Goal: Task Accomplishment & Management: Use online tool/utility

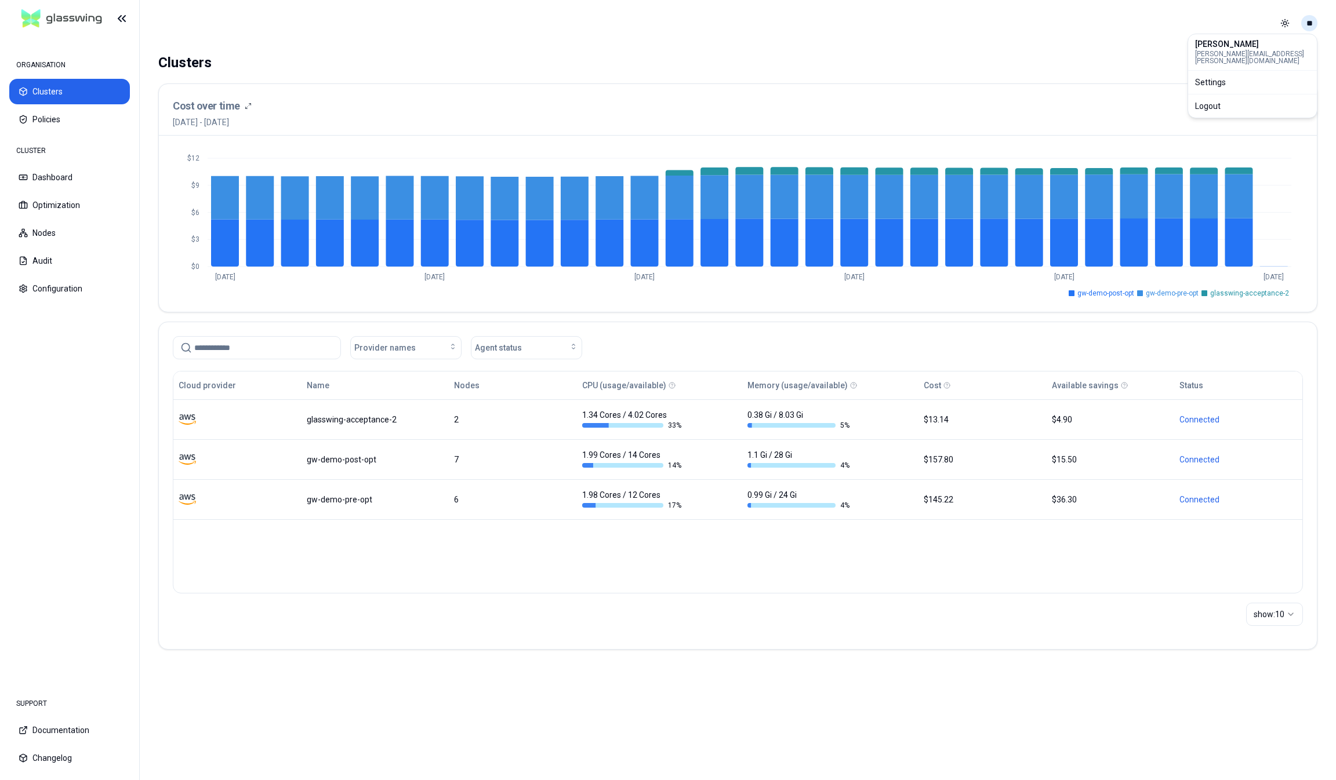
click at [1307, 26] on html "ORGANISATION Clusters Policies CLUSTER Dashboard Optimization Nodes Audit Confi…" at bounding box center [668, 390] width 1336 height 780
click at [1239, 97] on div "Logout" at bounding box center [1252, 106] width 124 height 19
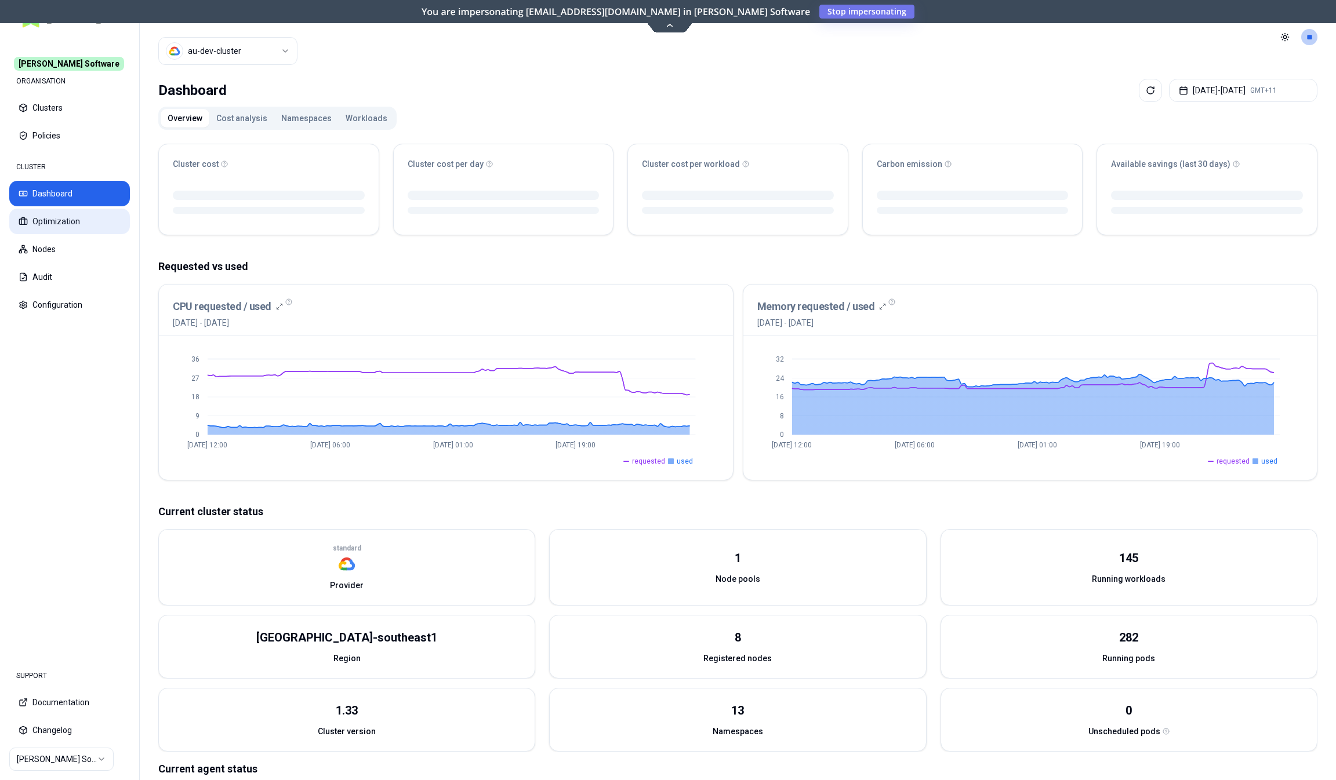
click at [57, 222] on button "Optimization" at bounding box center [69, 222] width 121 height 26
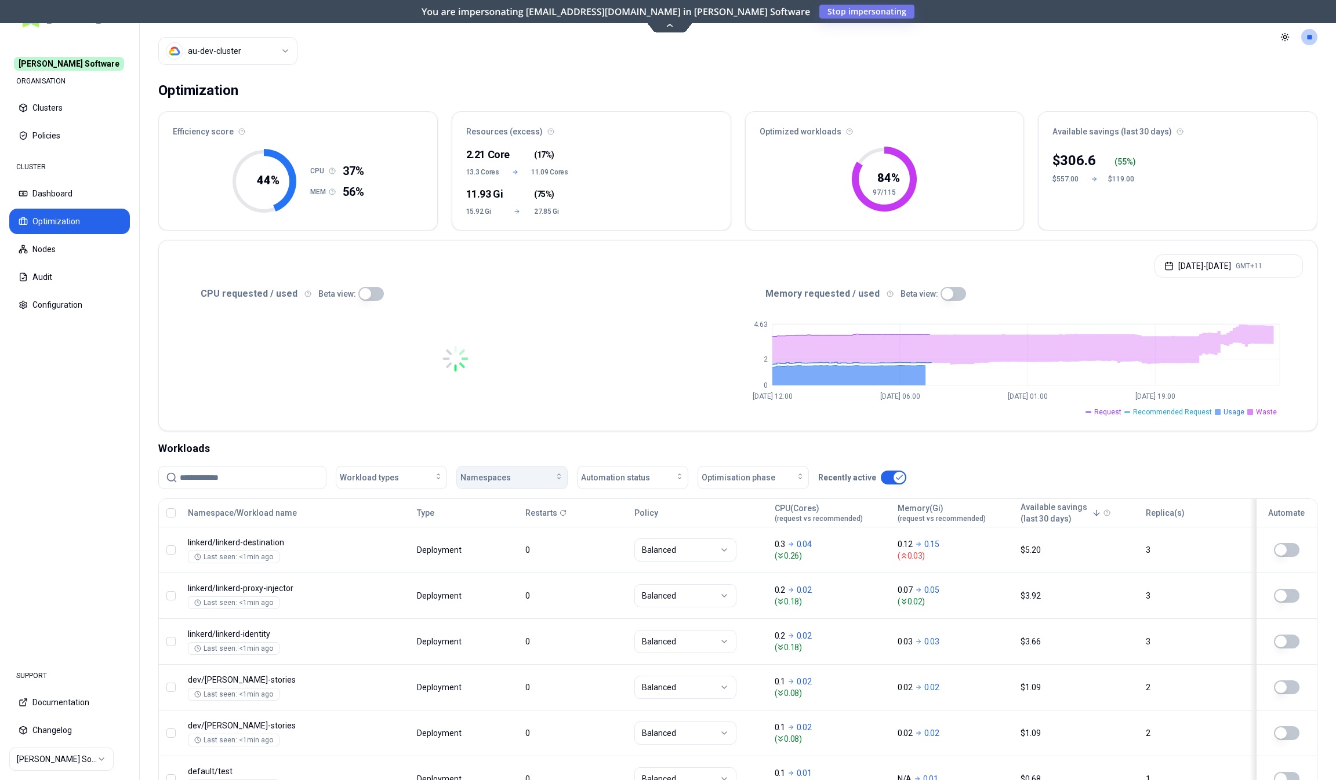
click at [472, 475] on span "Namespaces" at bounding box center [485, 478] width 50 height 12
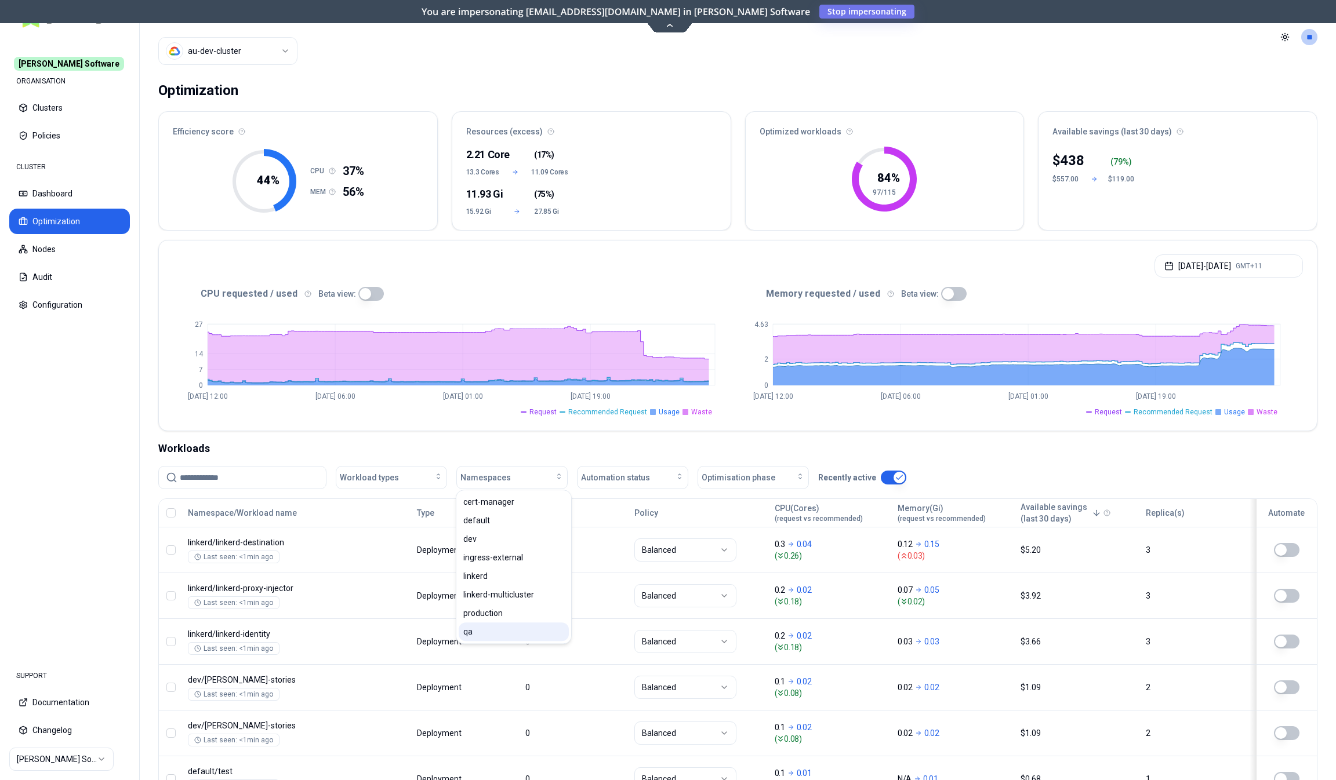
click at [482, 634] on div "qa" at bounding box center [514, 632] width 110 height 19
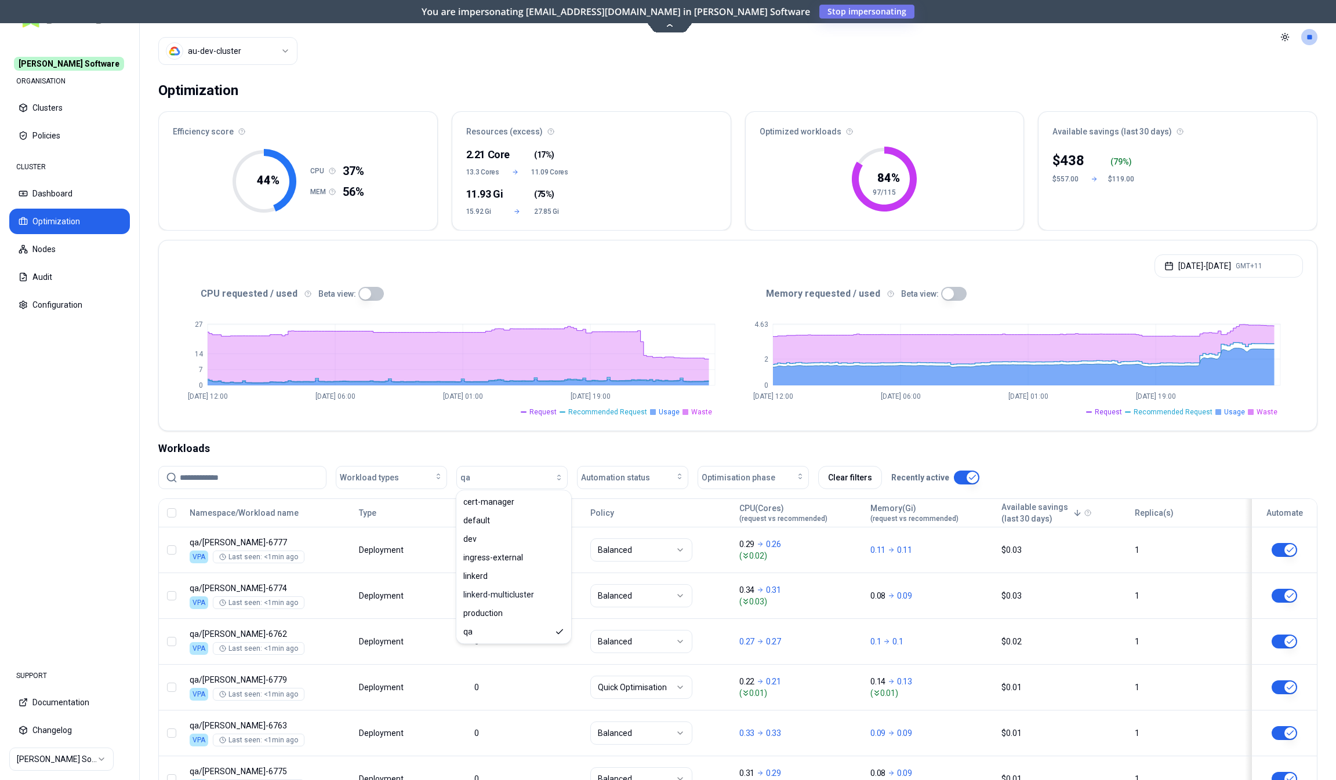
click at [265, 482] on input at bounding box center [249, 478] width 139 height 22
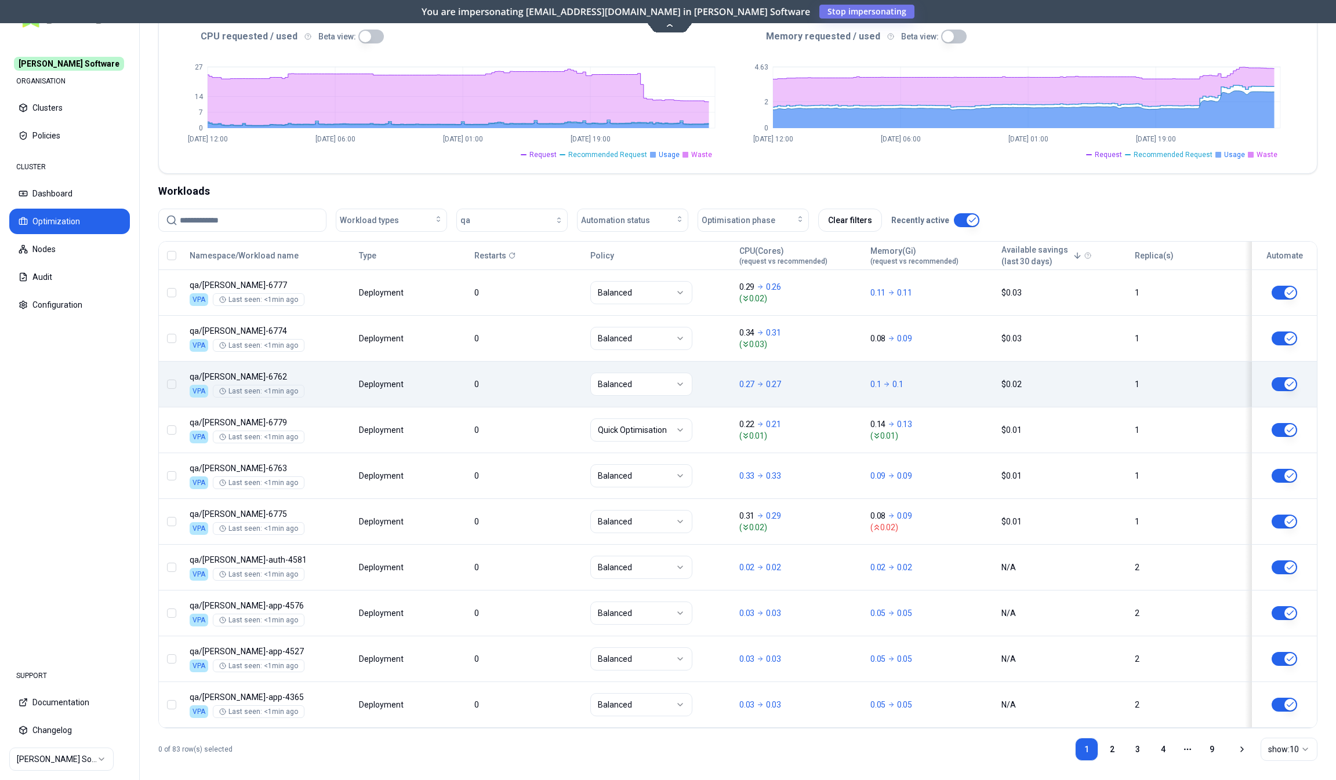
scroll to position [258, 0]
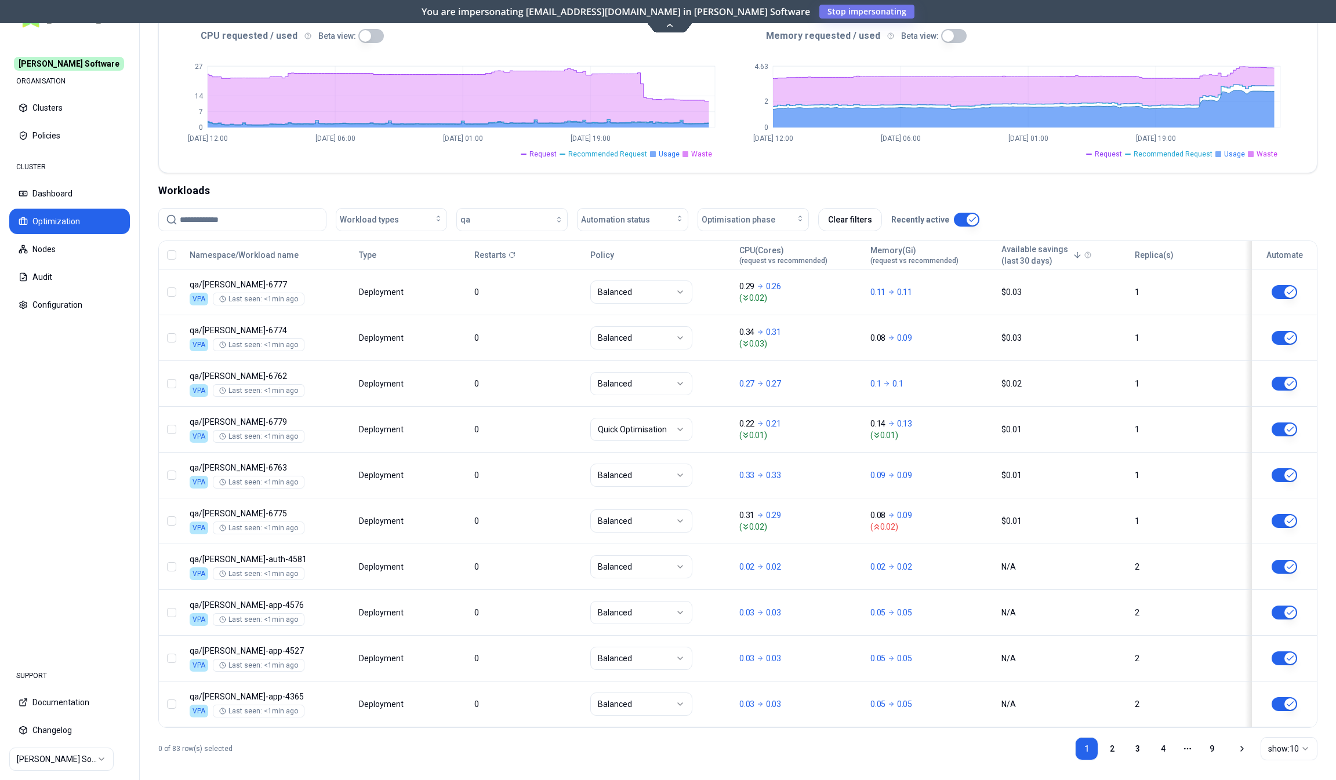
click at [257, 220] on input at bounding box center [249, 220] width 139 height 22
paste input "**********"
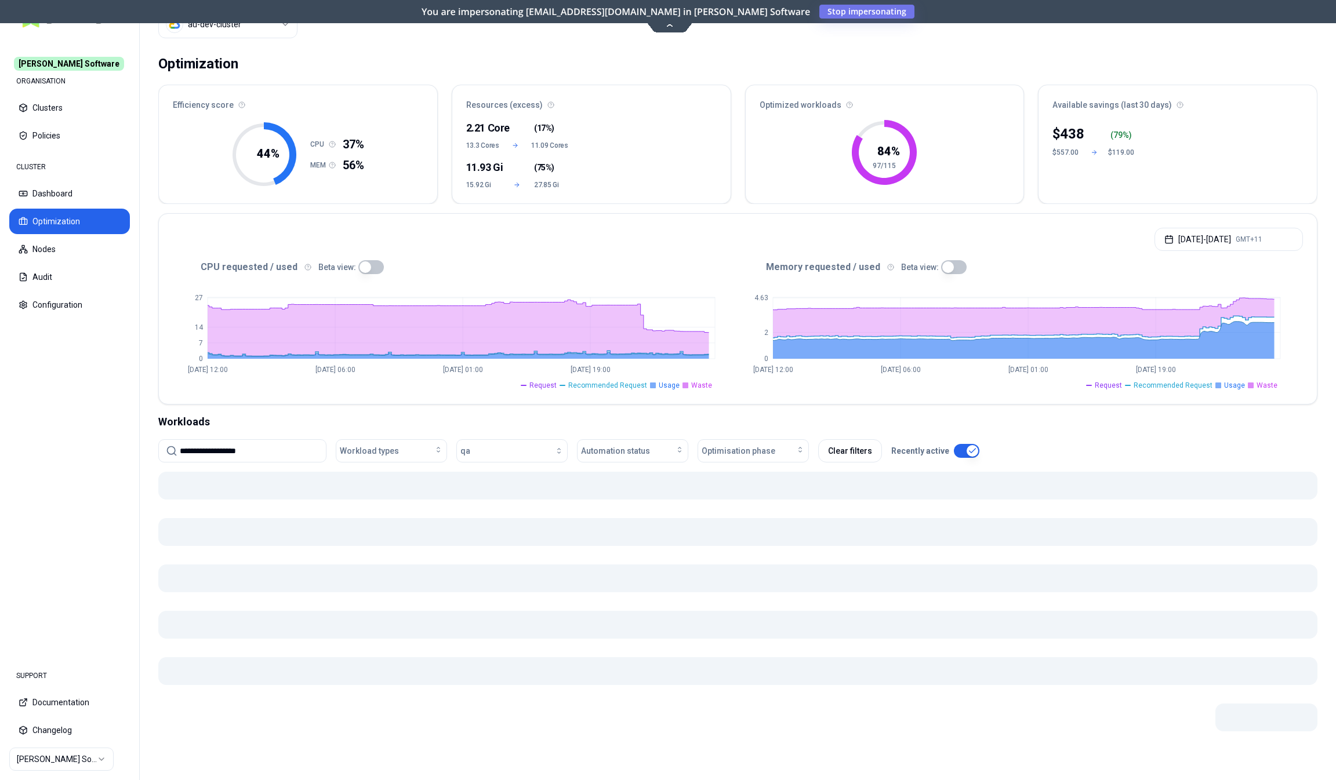
scroll to position [25, 0]
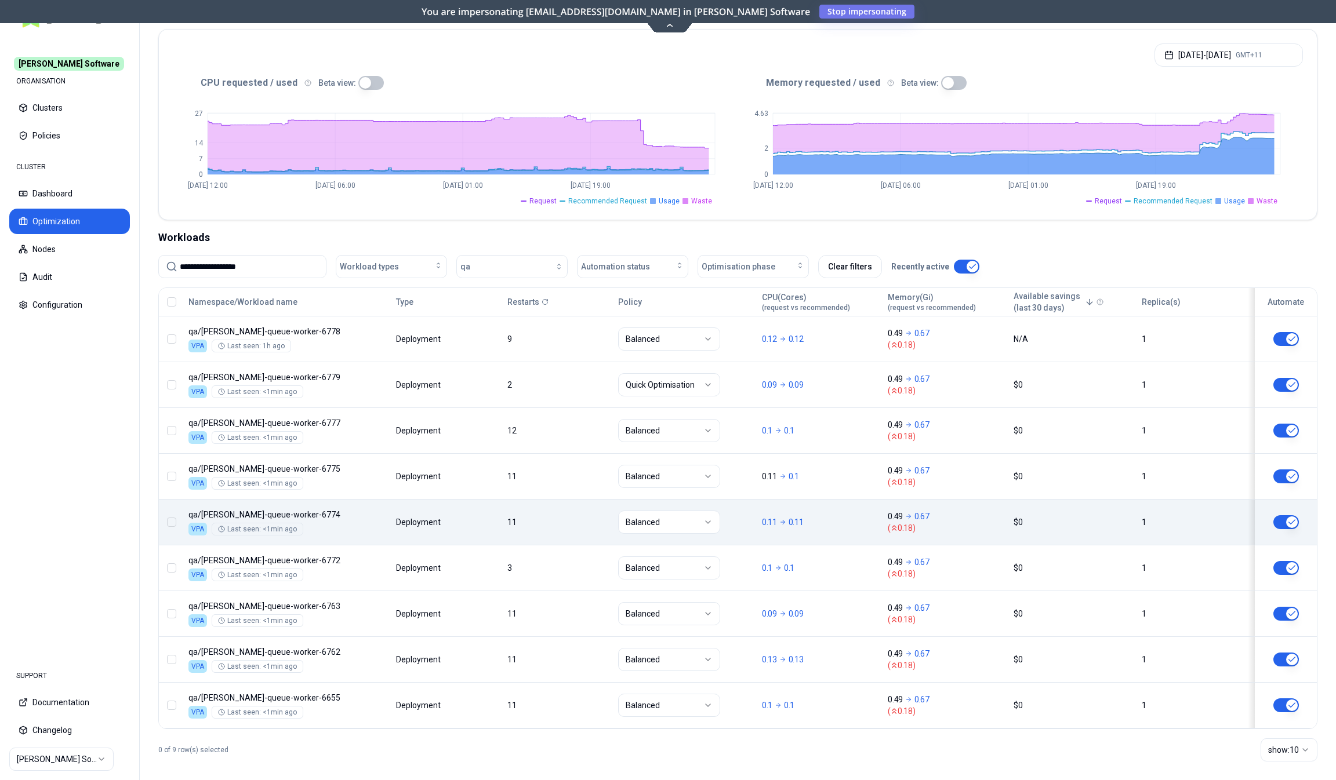
scroll to position [213, 0]
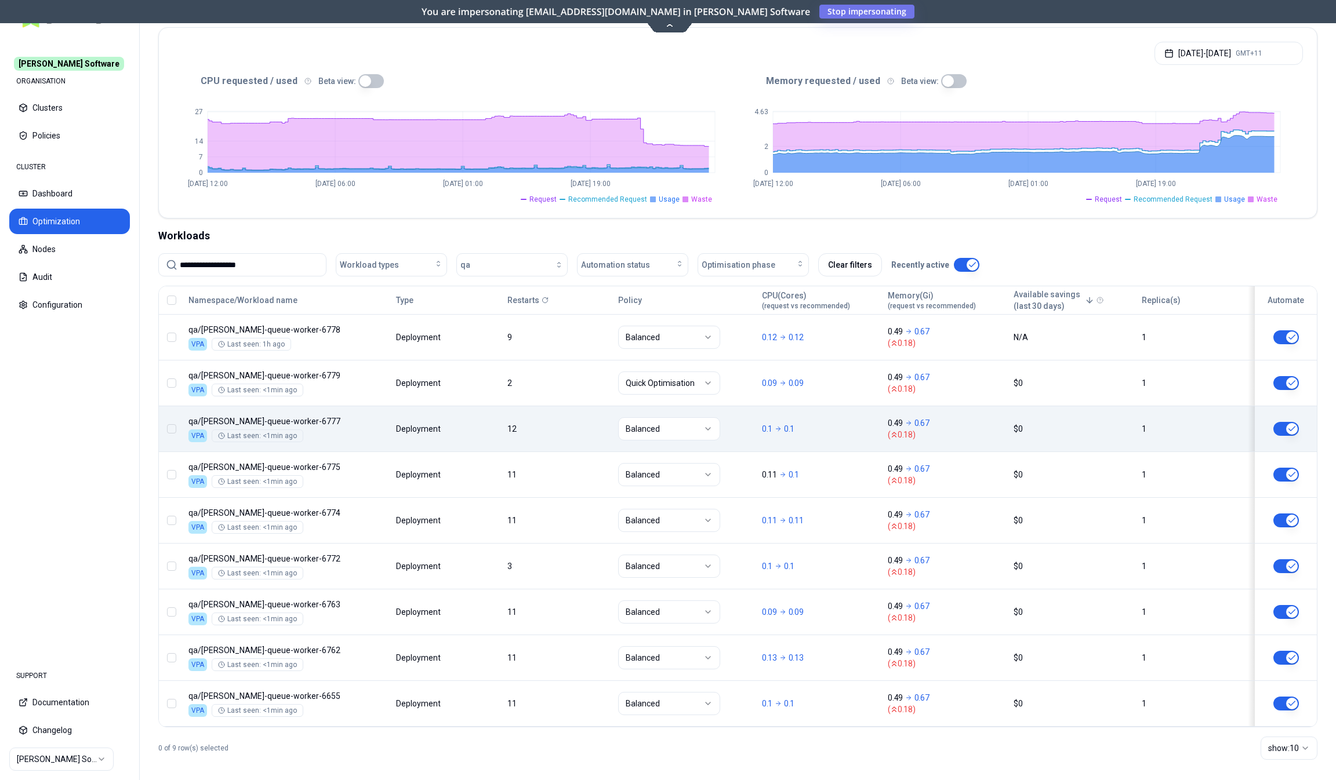
type input "**********"
click at [486, 416] on div "Namespace/Workload name Type Restarts Policy CPU(Cores) (request vs recommended…" at bounding box center [738, 506] width 1158 height 441
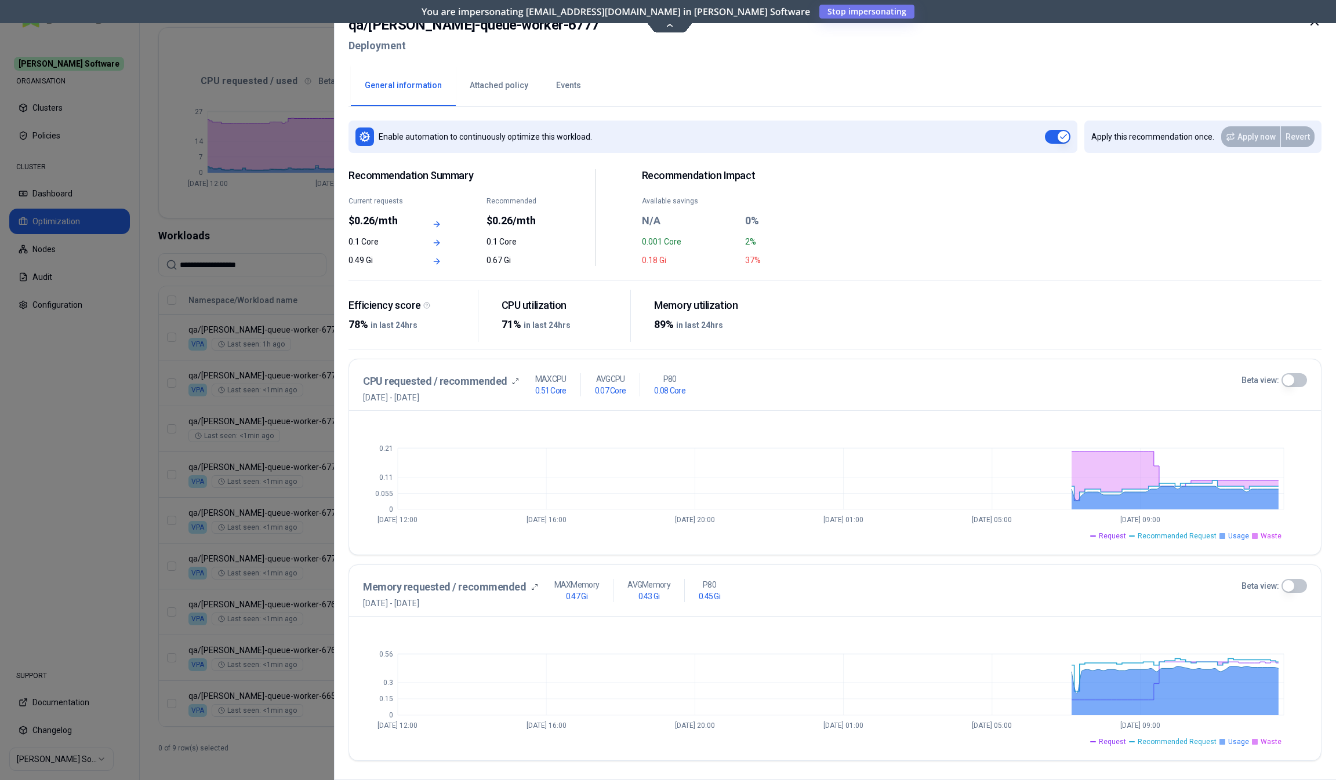
click at [1304, 382] on button "Beta view:" at bounding box center [1294, 380] width 26 height 14
click at [1299, 583] on button "Beta view:" at bounding box center [1294, 586] width 26 height 14
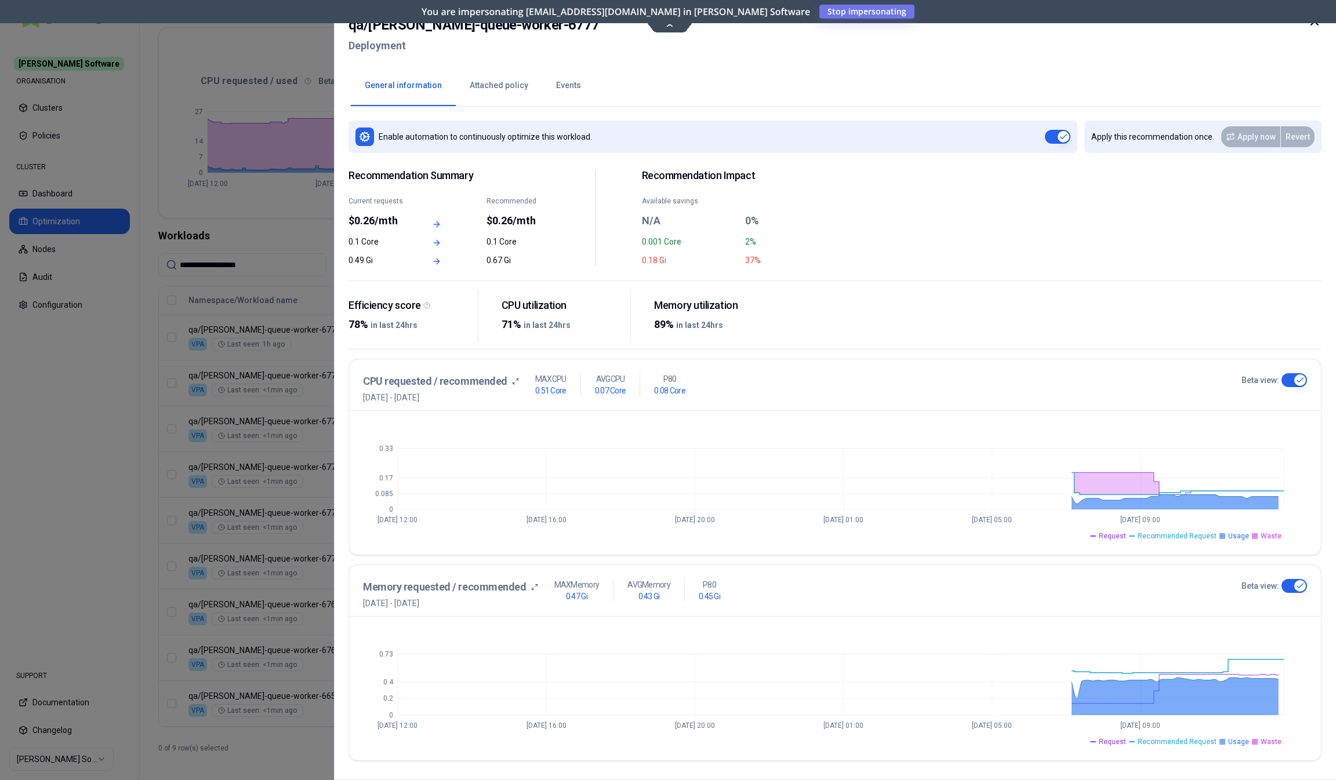
click at [489, 86] on button "Attached policy" at bounding box center [499, 86] width 86 height 41
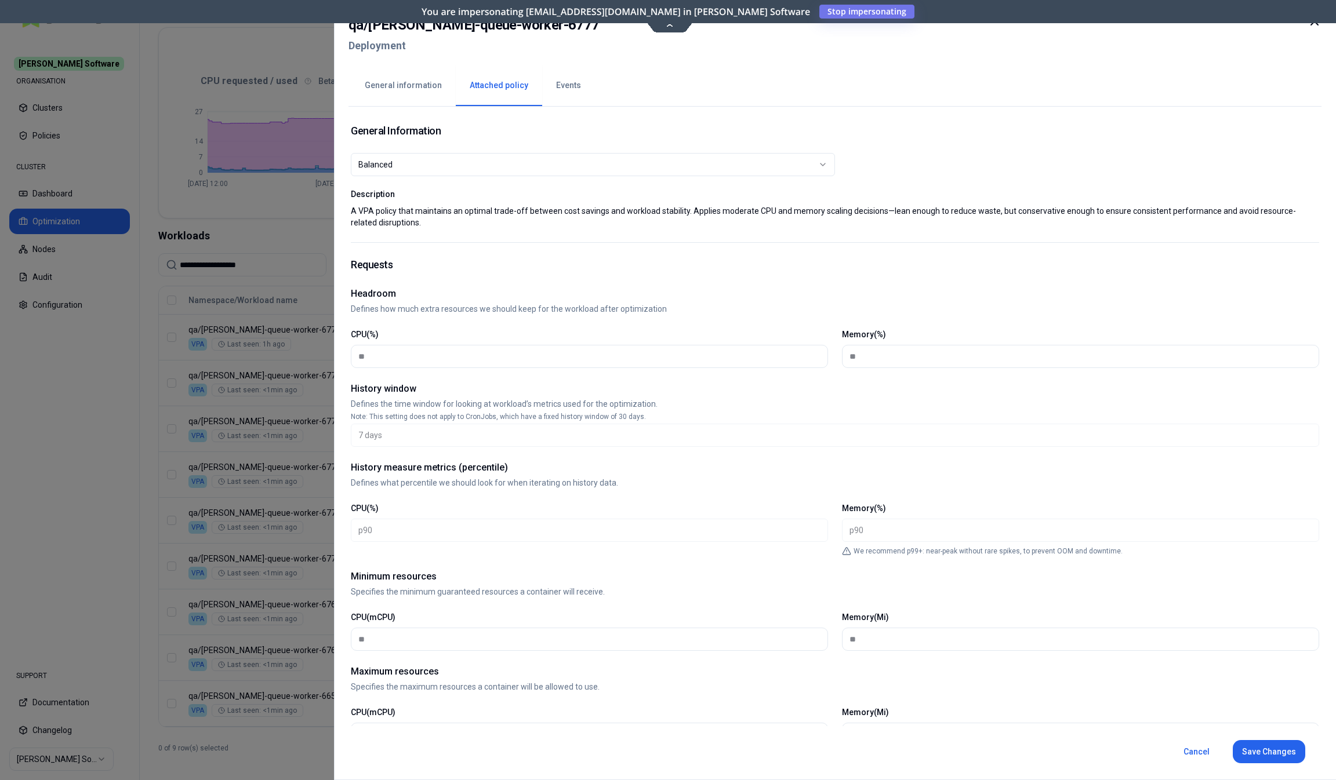
click at [419, 82] on button "General information" at bounding box center [403, 86] width 105 height 41
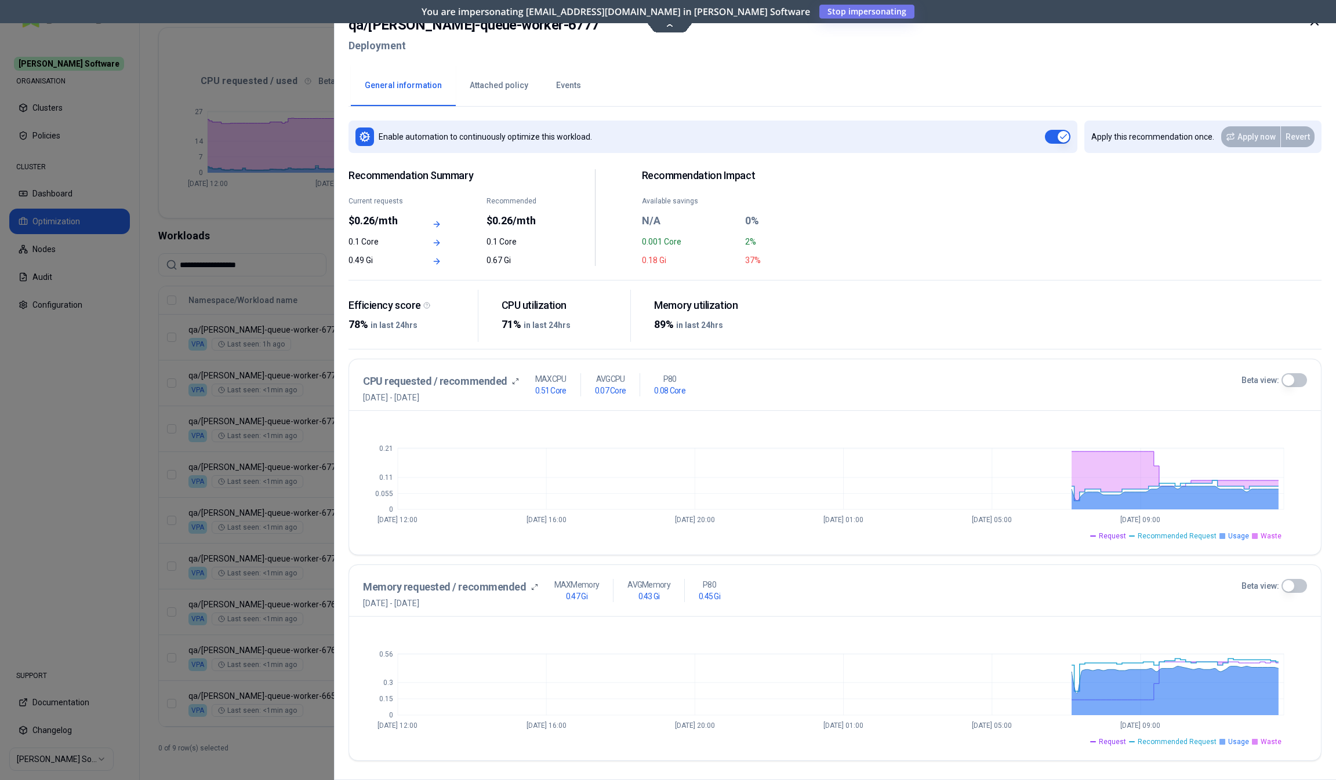
click at [1287, 590] on button "Beta view:" at bounding box center [1294, 586] width 26 height 14
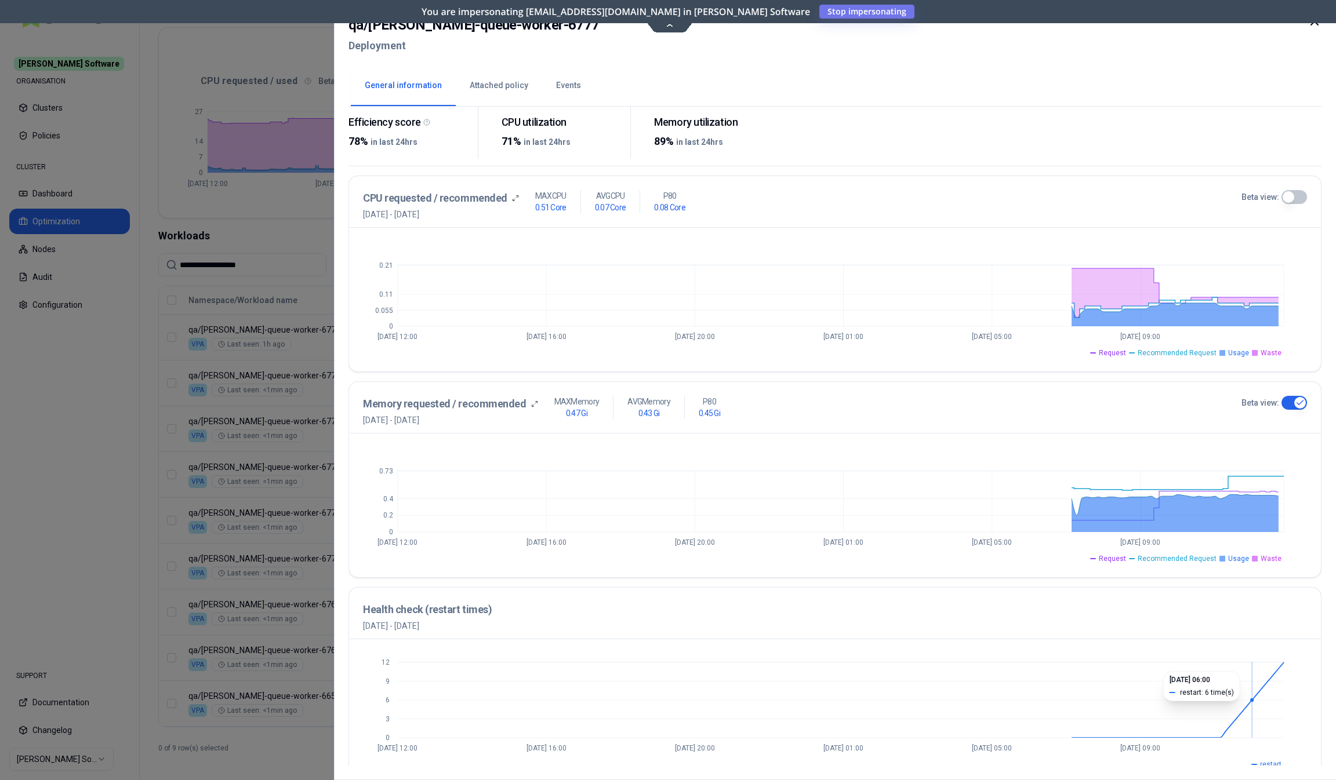
scroll to position [198, 0]
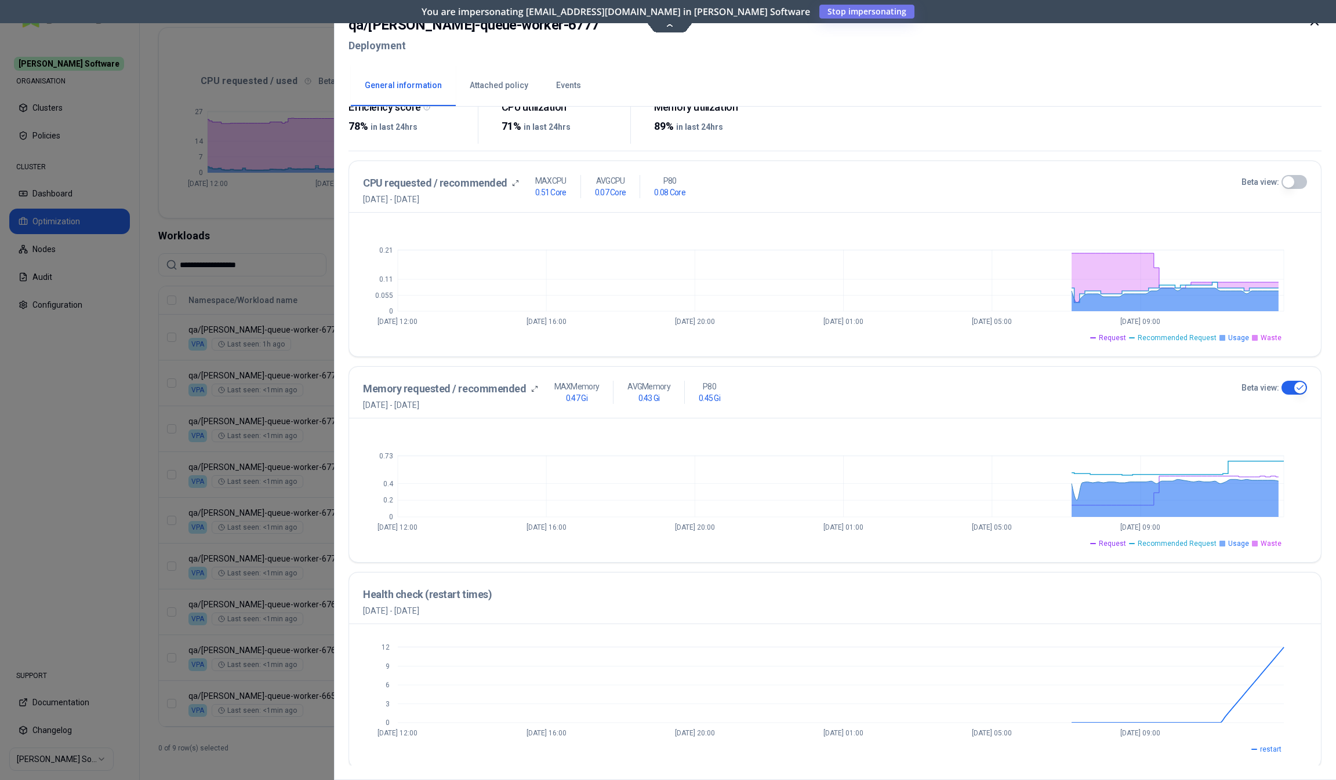
click at [77, 530] on div at bounding box center [668, 390] width 1336 height 780
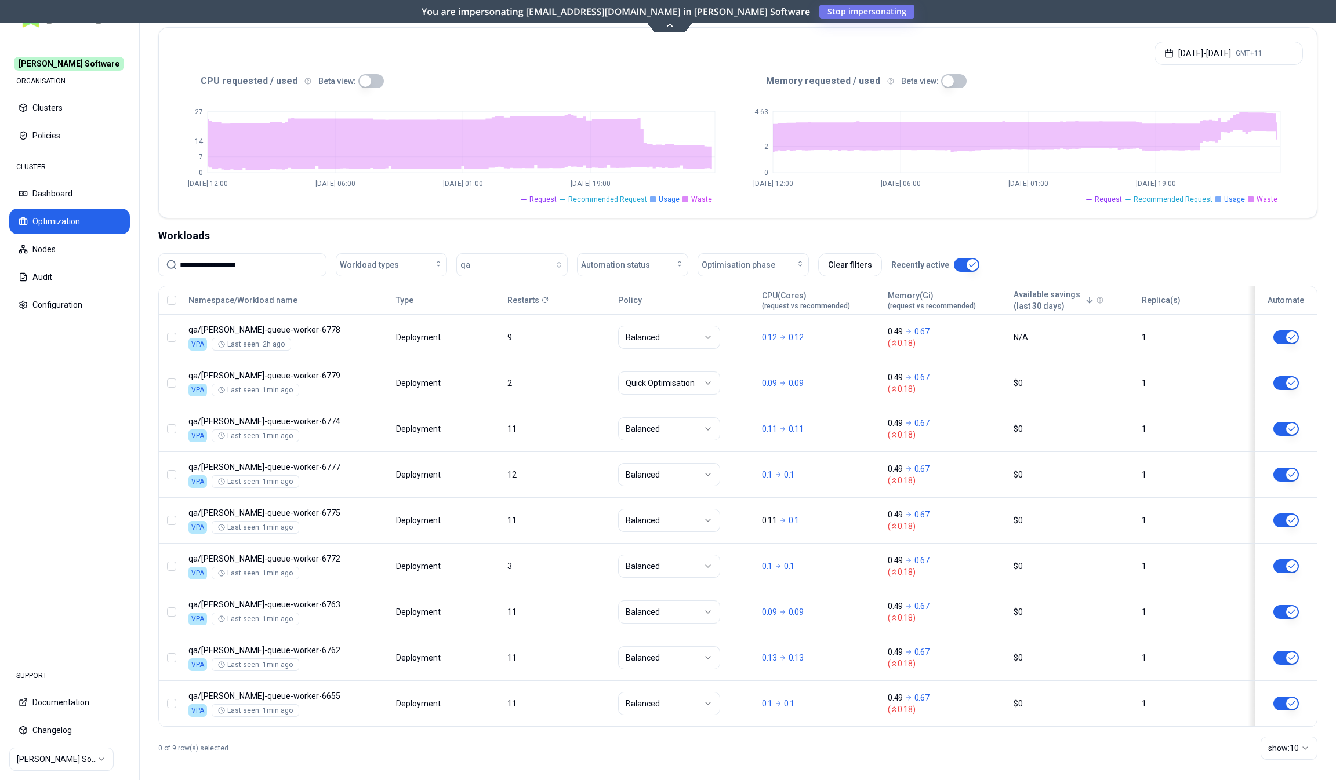
scroll to position [208, 0]
